Goal: Obtain resource: Download file/media

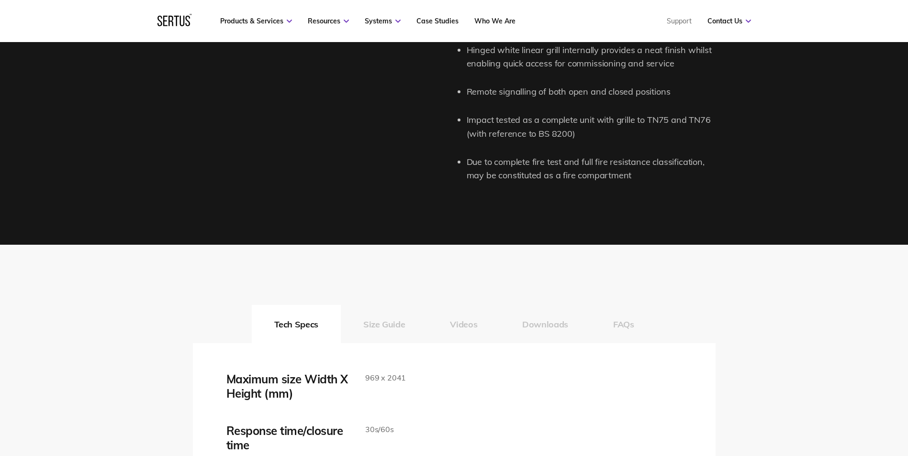
scroll to position [1483, 0]
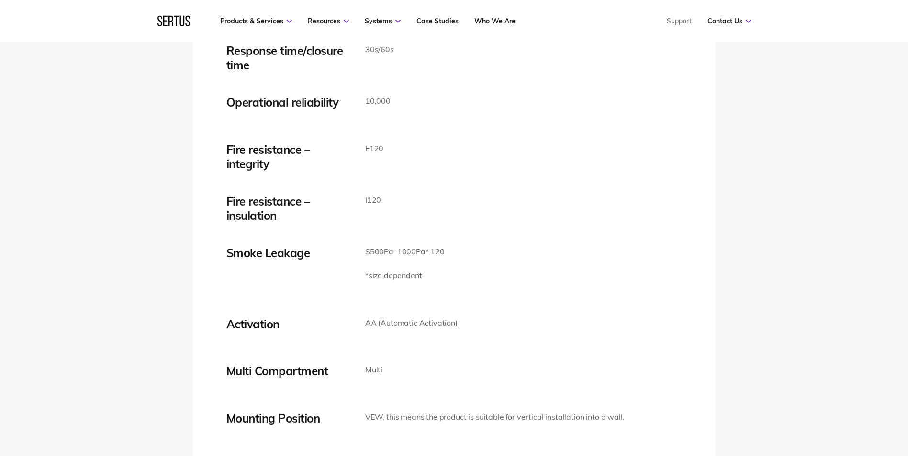
drag, startPoint x: 536, startPoint y: 170, endPoint x: 544, endPoint y: 161, distance: 11.6
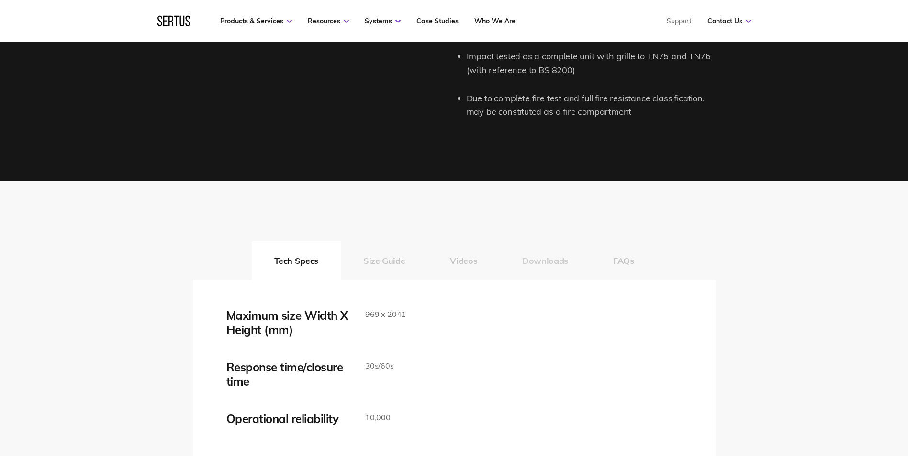
click at [542, 255] on button "Downloads" at bounding box center [545, 261] width 91 height 38
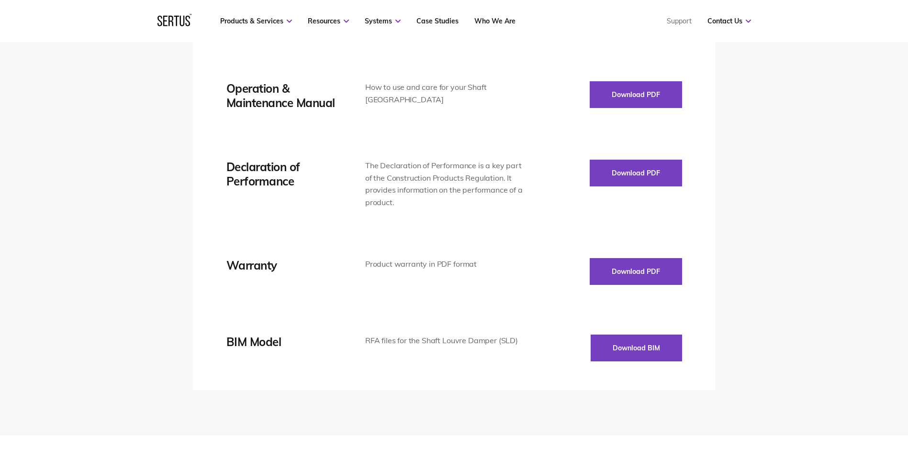
scroll to position [1770, 0]
click at [618, 166] on button "Download PDF" at bounding box center [636, 172] width 92 height 27
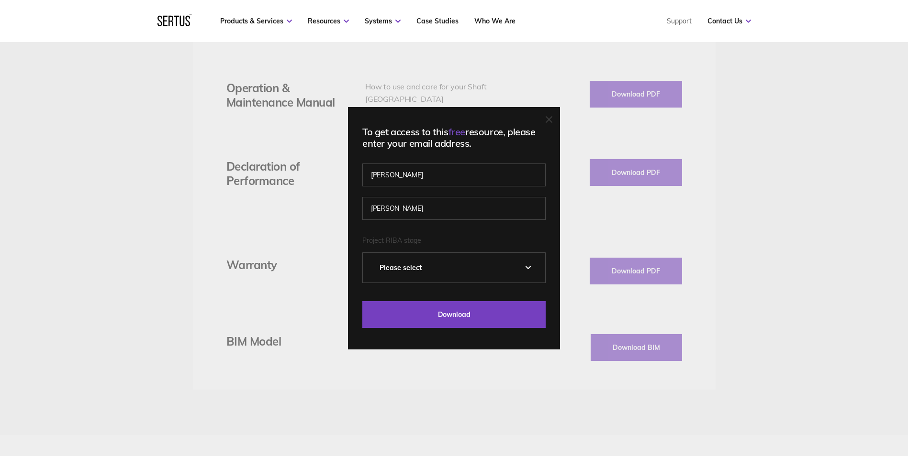
click at [567, 318] on div "To get access to this free resource, please enter your email address. [PERSON_N…" at bounding box center [454, 228] width 908 height 456
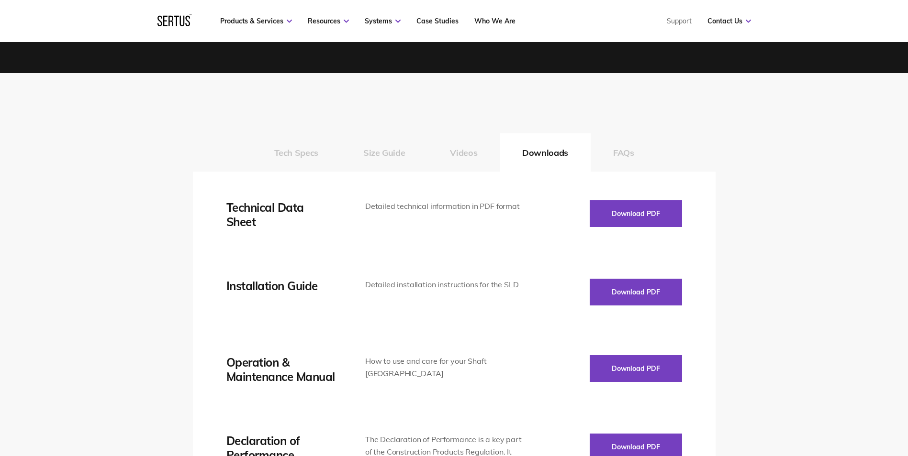
scroll to position [1483, 0]
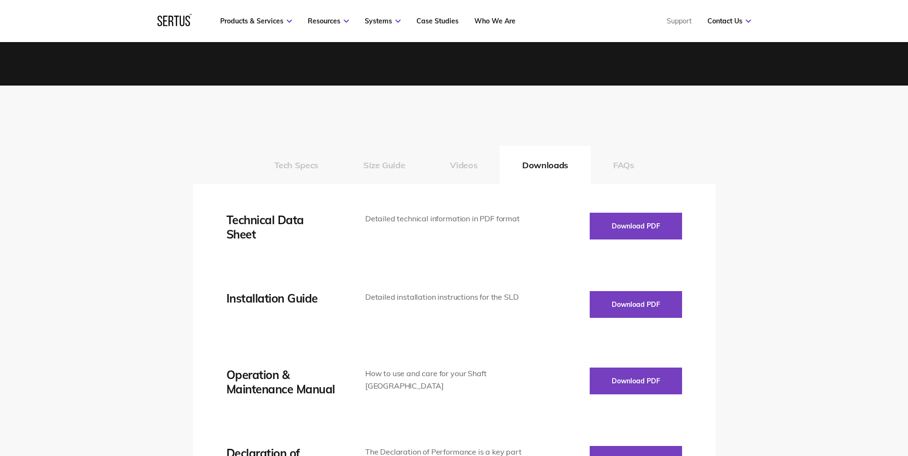
click at [619, 172] on button "FAQs" at bounding box center [623, 165] width 66 height 38
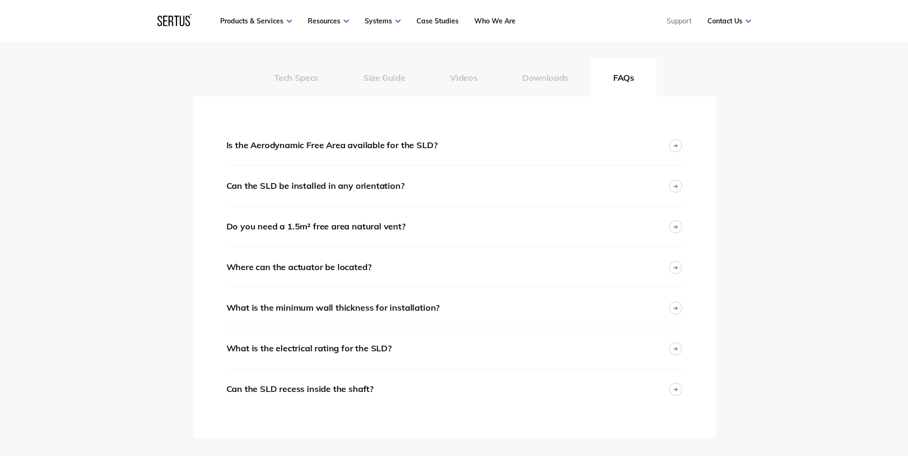
scroll to position [1579, 0]
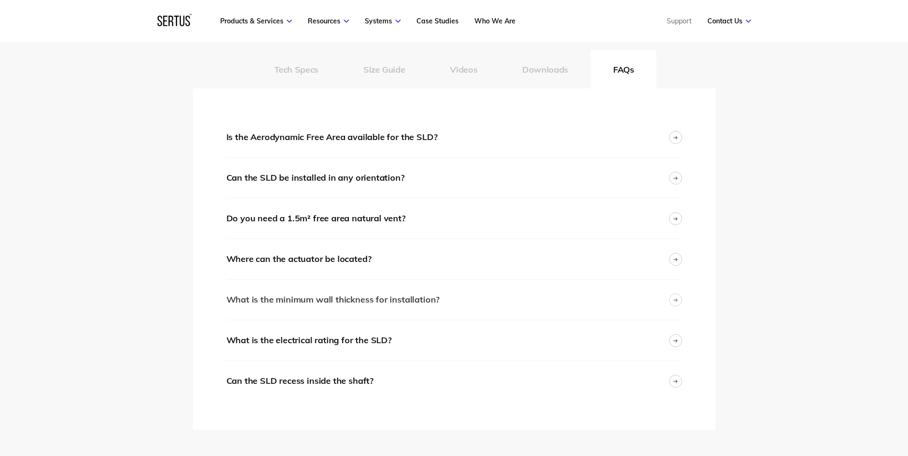
click at [429, 303] on div "What is the minimum wall thickness for installation?" at bounding box center [332, 300] width 213 height 14
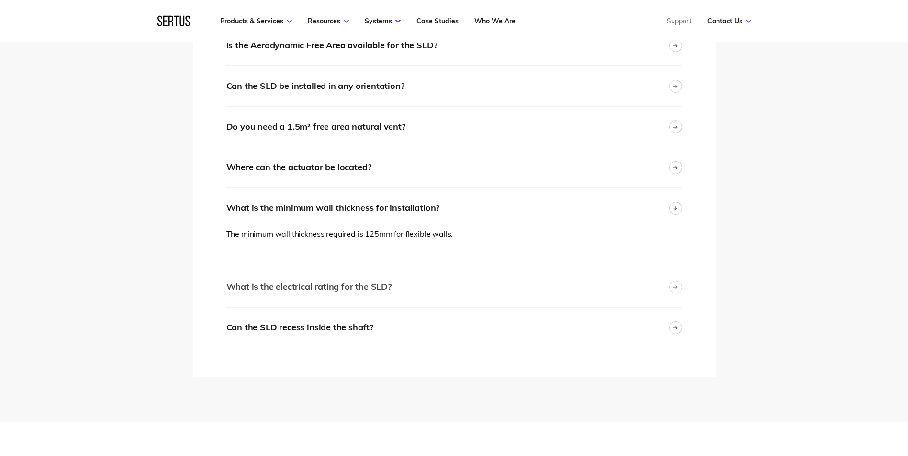
scroll to position [1675, 0]
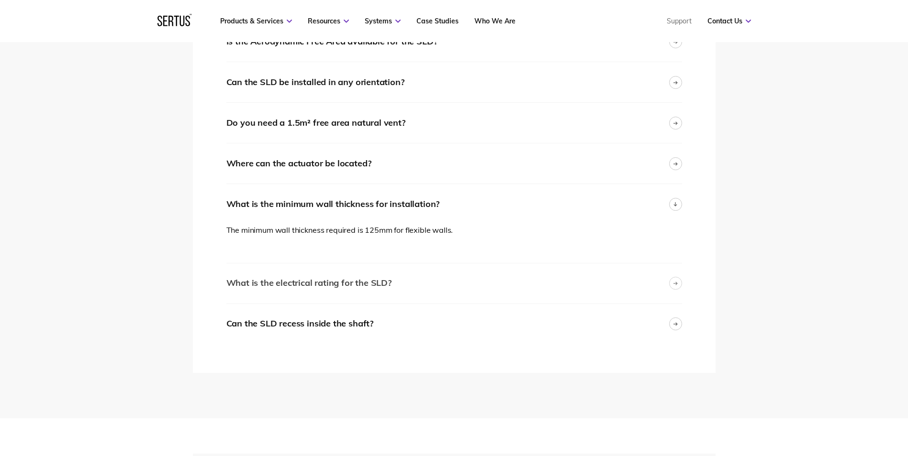
click at [371, 290] on div "What is the electrical rating for the SLD?" at bounding box center [308, 284] width 165 height 14
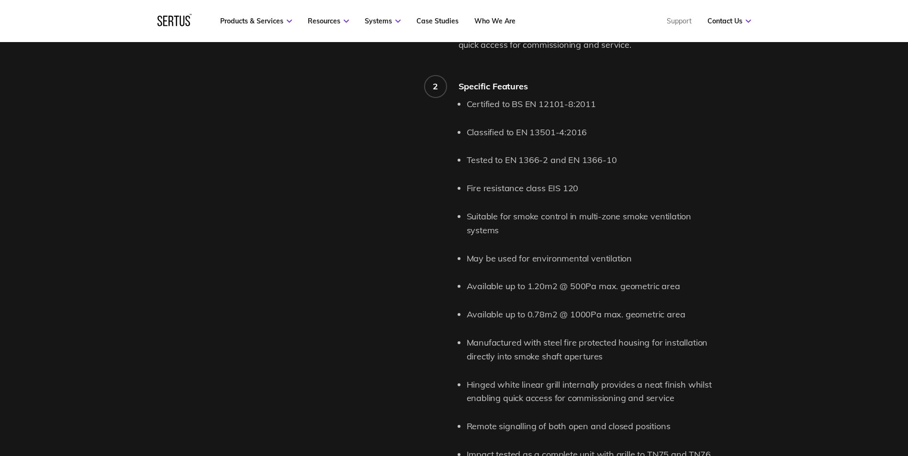
scroll to position [957, 0]
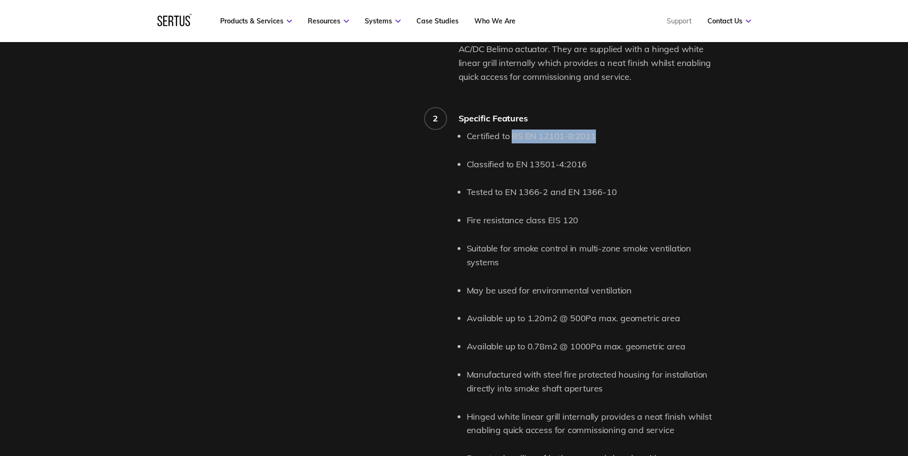
drag, startPoint x: 596, startPoint y: 137, endPoint x: 512, endPoint y: 136, distance: 84.7
click at [512, 136] on li "Certified to BS EN 12101-8:2011" at bounding box center [591, 137] width 249 height 14
copy li "BS EN 12101-8:2011"
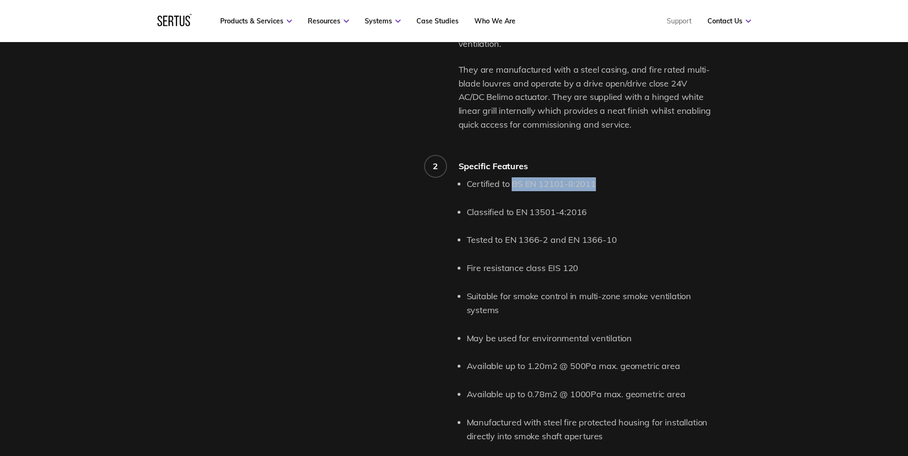
click at [552, 187] on li "Certified to BS EN 12101-8:2011" at bounding box center [591, 185] width 249 height 14
drag, startPoint x: 594, startPoint y: 185, endPoint x: 513, endPoint y: 184, distance: 80.4
click at [513, 184] on li "Certified to BS EN 12101-8:2011" at bounding box center [591, 185] width 249 height 14
copy li "BS EN 12101-8:2011"
drag, startPoint x: 518, startPoint y: 212, endPoint x: 562, endPoint y: 213, distance: 43.6
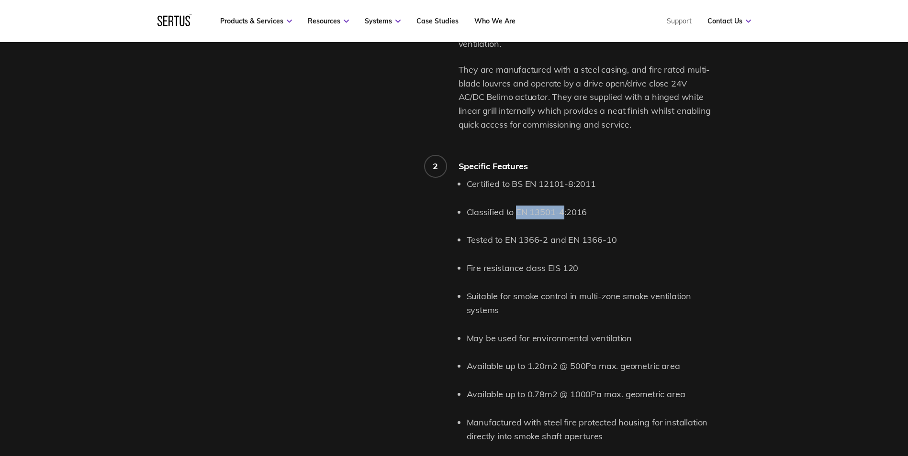
click at [562, 213] on li "Classified to EN 13501-4:2016" at bounding box center [591, 213] width 249 height 14
drag, startPoint x: 562, startPoint y: 213, endPoint x: 546, endPoint y: 241, distance: 31.9
click at [546, 241] on li "Tested to EN 1366-2 and EN 1366-10" at bounding box center [591, 241] width 249 height 14
copy li "EN 1366-2"
drag, startPoint x: 314, startPoint y: 202, endPoint x: 318, endPoint y: 199, distance: 5.1
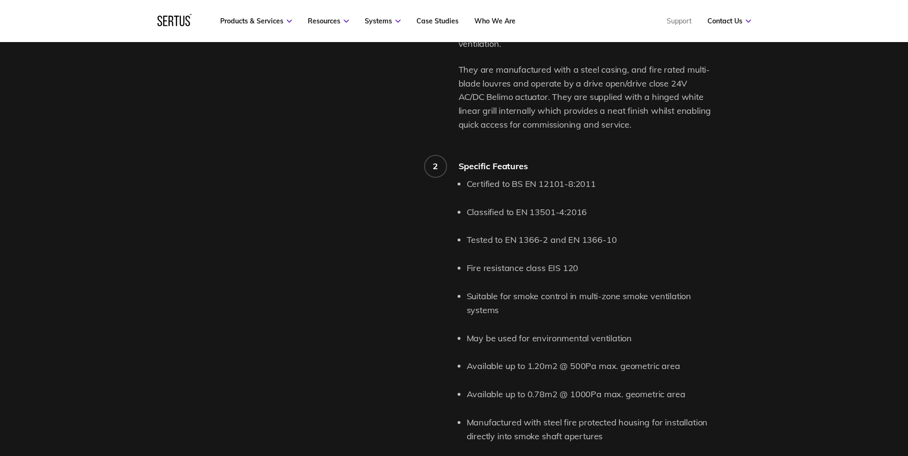
click at [314, 202] on div "Product features and details." at bounding box center [326, 237] width 266 height 749
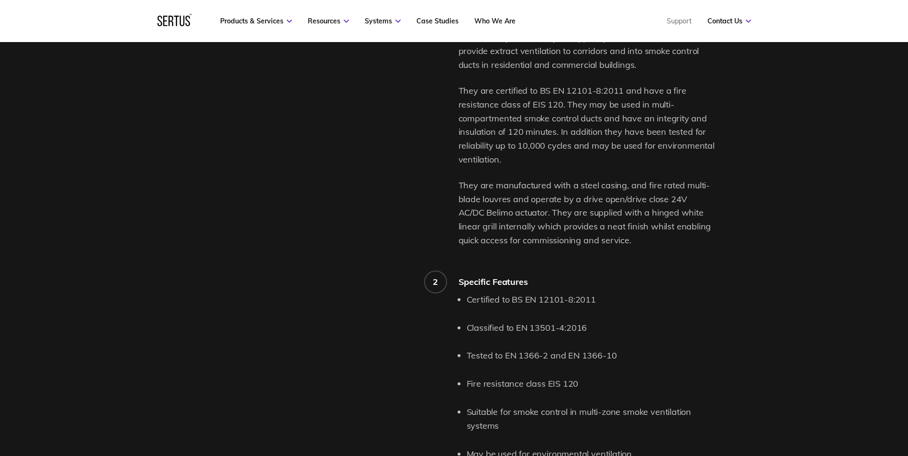
scroll to position [622, 0]
